Goal: Information Seeking & Learning: Check status

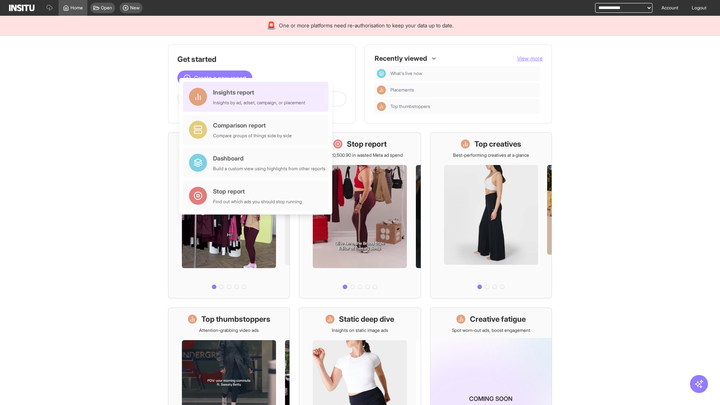
click at [258, 97] on div "Insights report Insights by ad, adset, campaign, or placement" at bounding box center [259, 97] width 92 height 18
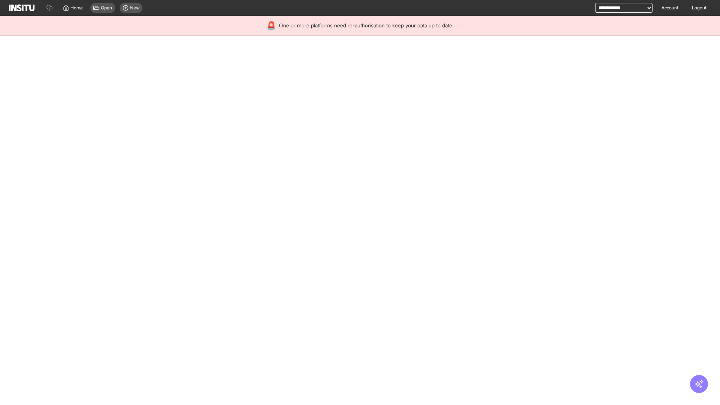
select select "**"
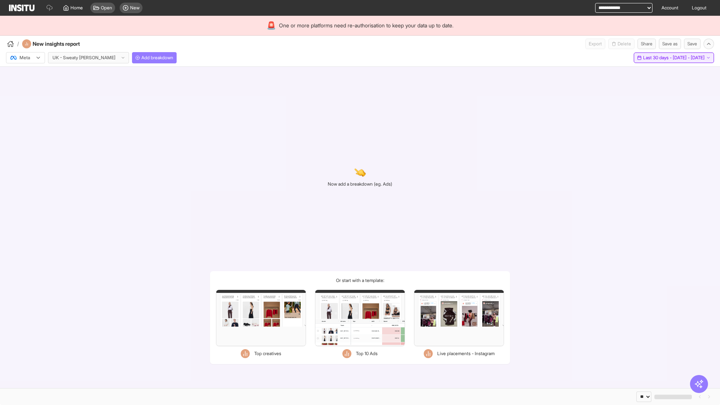
click at [657, 58] on span "Last 30 days - [DATE] - [DATE]" at bounding box center [675, 58] width 62 height 6
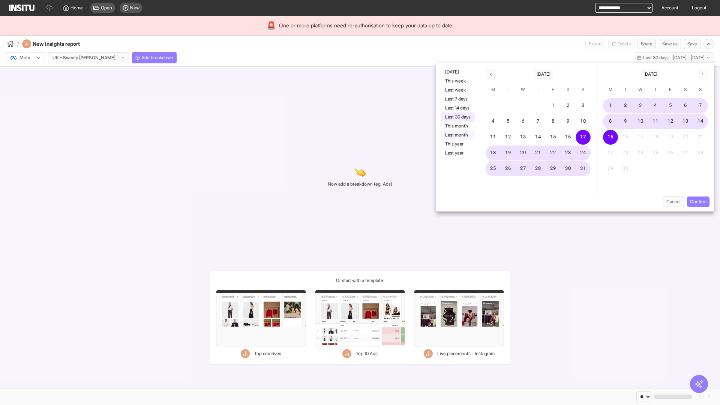
click at [457, 135] on button "Last month" at bounding box center [458, 135] width 35 height 9
